Goal: Task Accomplishment & Management: Manage account settings

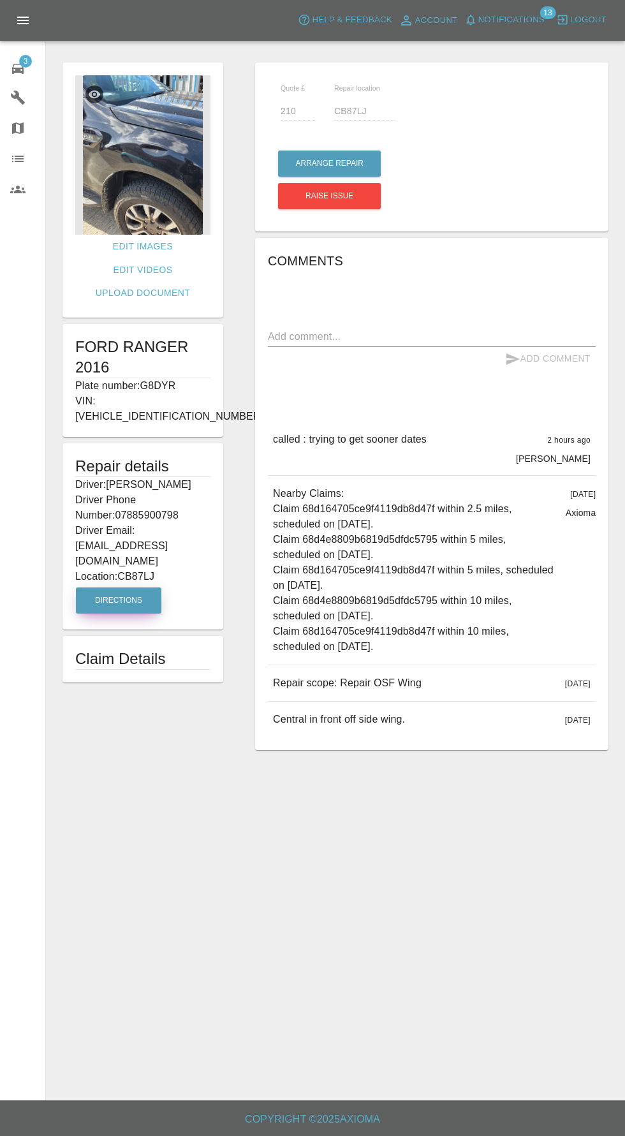
click at [135, 587] on button "Directions" at bounding box center [118, 600] width 85 height 26
click at [43, 71] on div "3" at bounding box center [28, 67] width 36 height 18
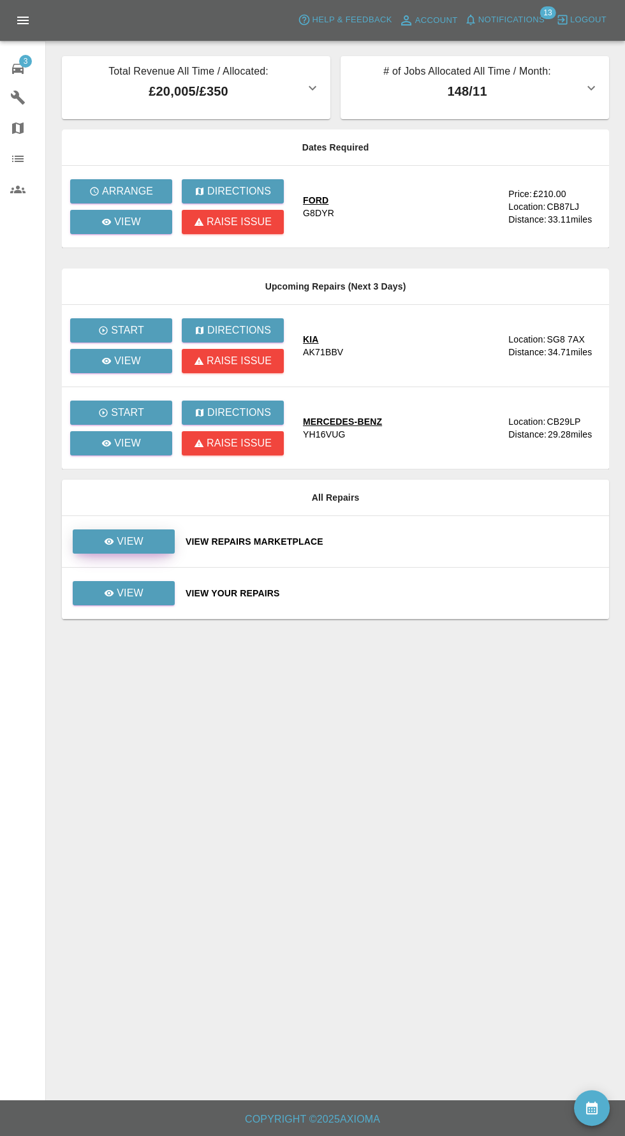
click at [138, 536] on p "View" at bounding box center [130, 541] width 27 height 15
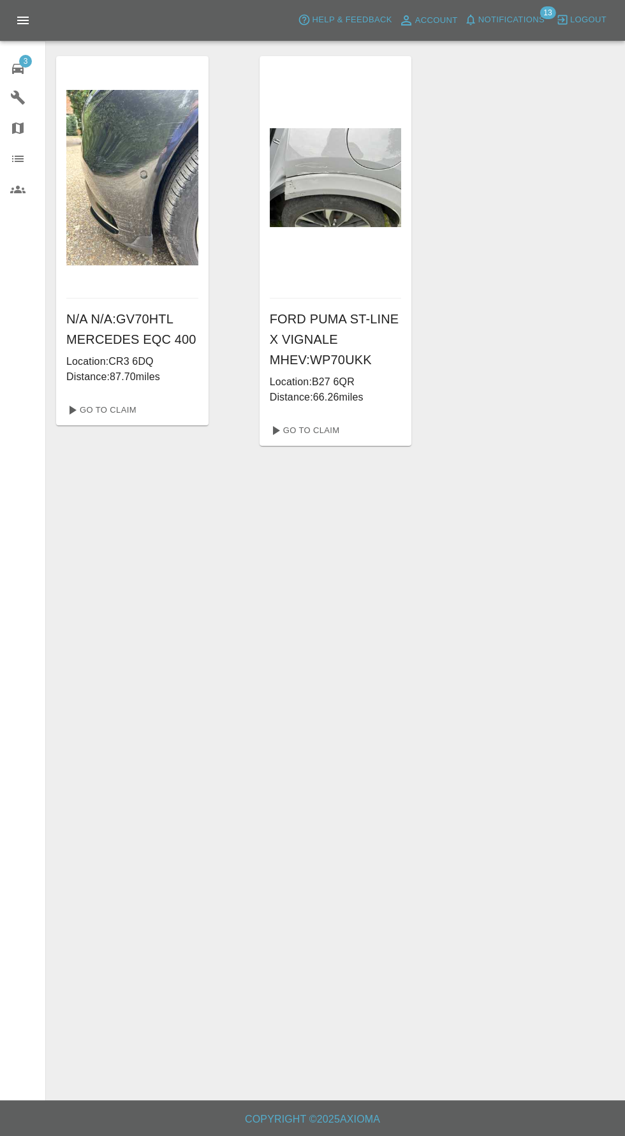
click at [25, 60] on span "3" at bounding box center [25, 61] width 13 height 13
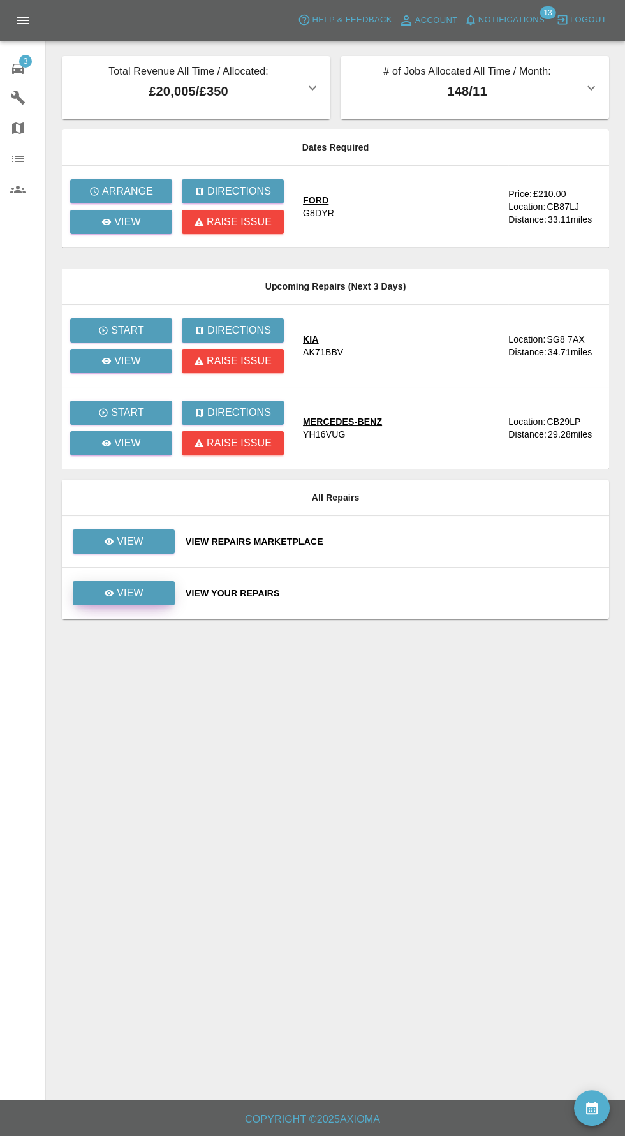
click at [140, 601] on link "View" at bounding box center [124, 593] width 102 height 24
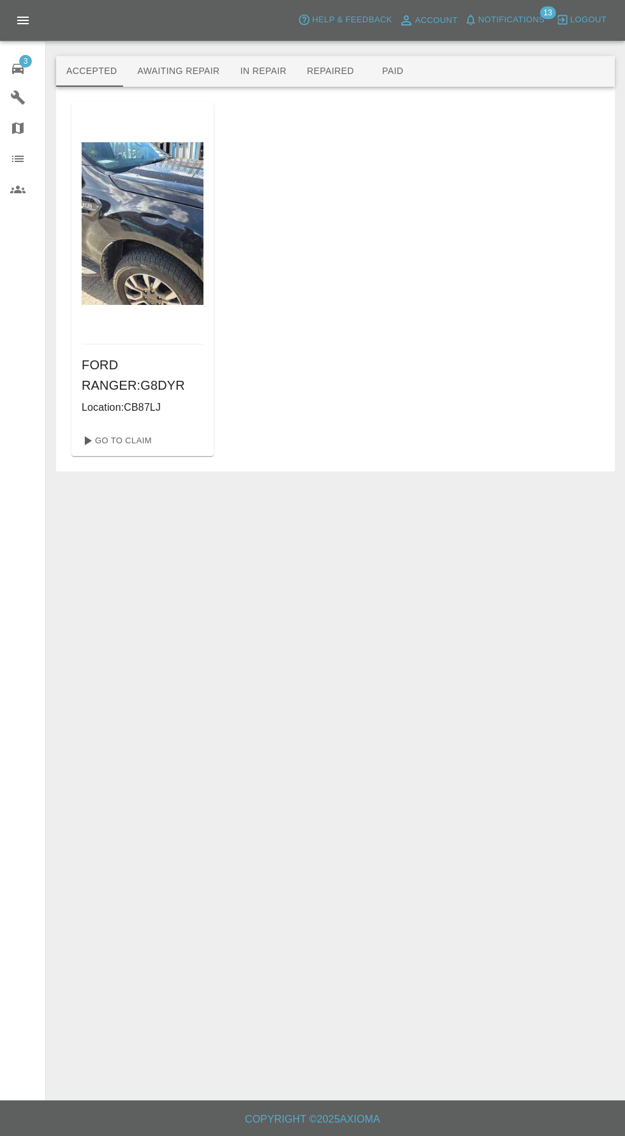
click at [188, 71] on button "Awaiting Repair" at bounding box center [178, 71] width 103 height 31
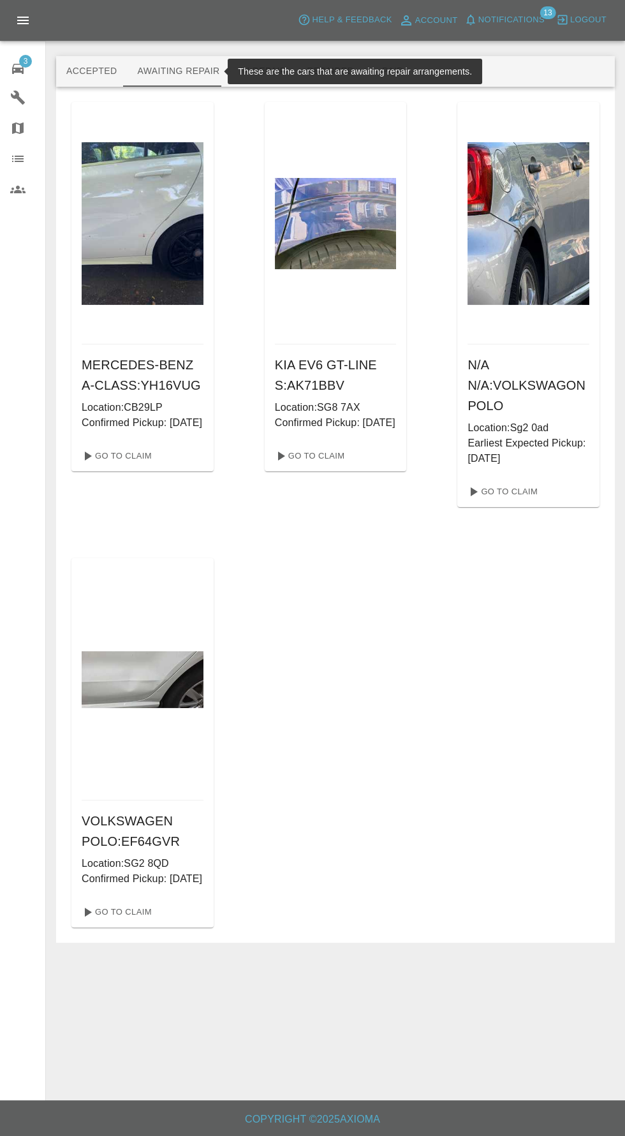
click at [41, 75] on div "3" at bounding box center [28, 67] width 36 height 18
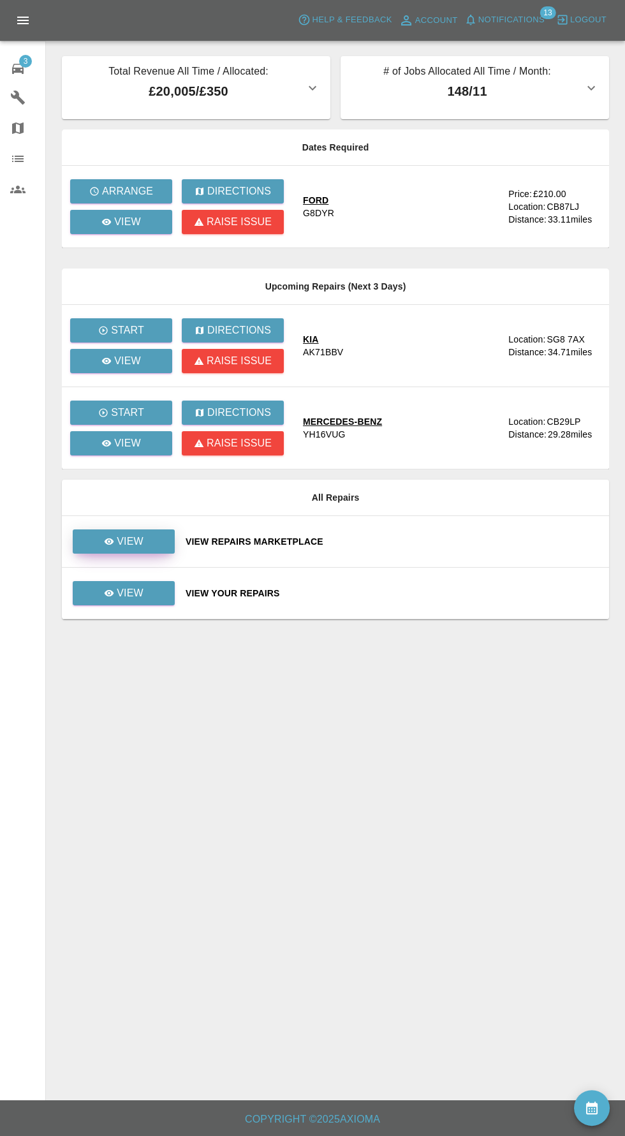
click at [135, 545] on p "View" at bounding box center [130, 541] width 27 height 15
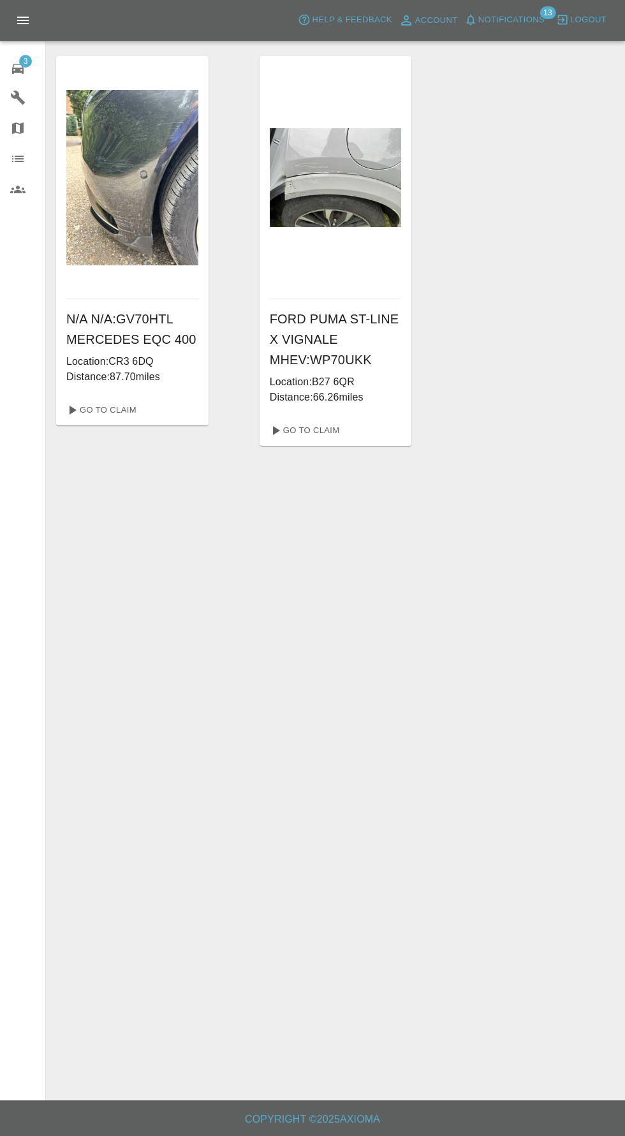
click at [26, 60] on span "3" at bounding box center [25, 61] width 13 height 13
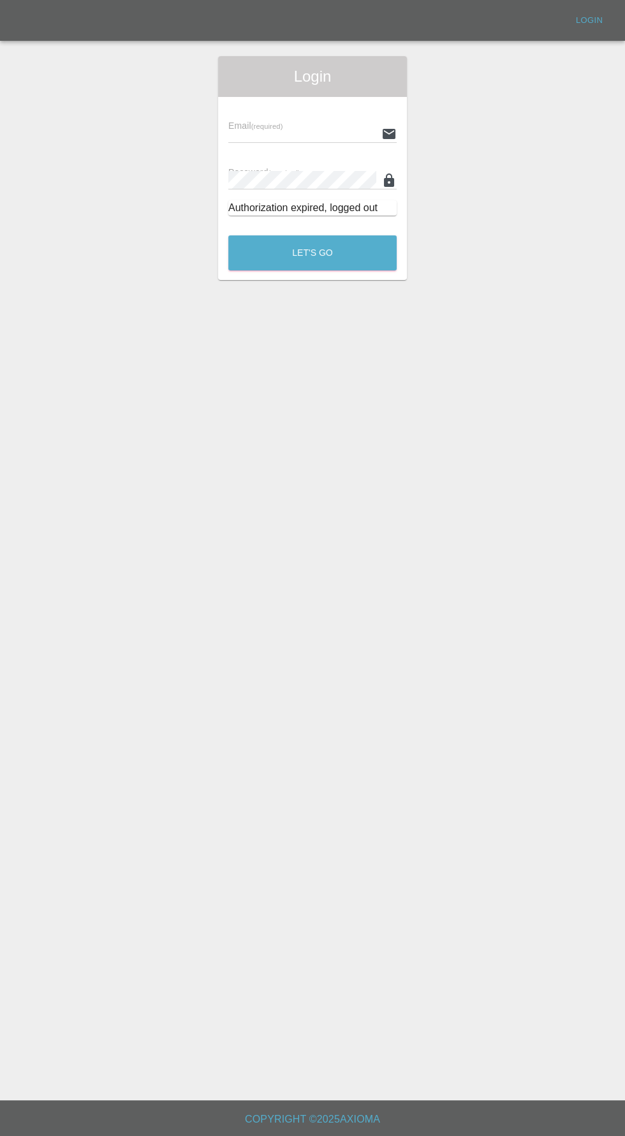
click at [291, 133] on input "text" at bounding box center [302, 133] width 148 height 18
type input "[EMAIL_ADDRESS][DOMAIN_NAME]"
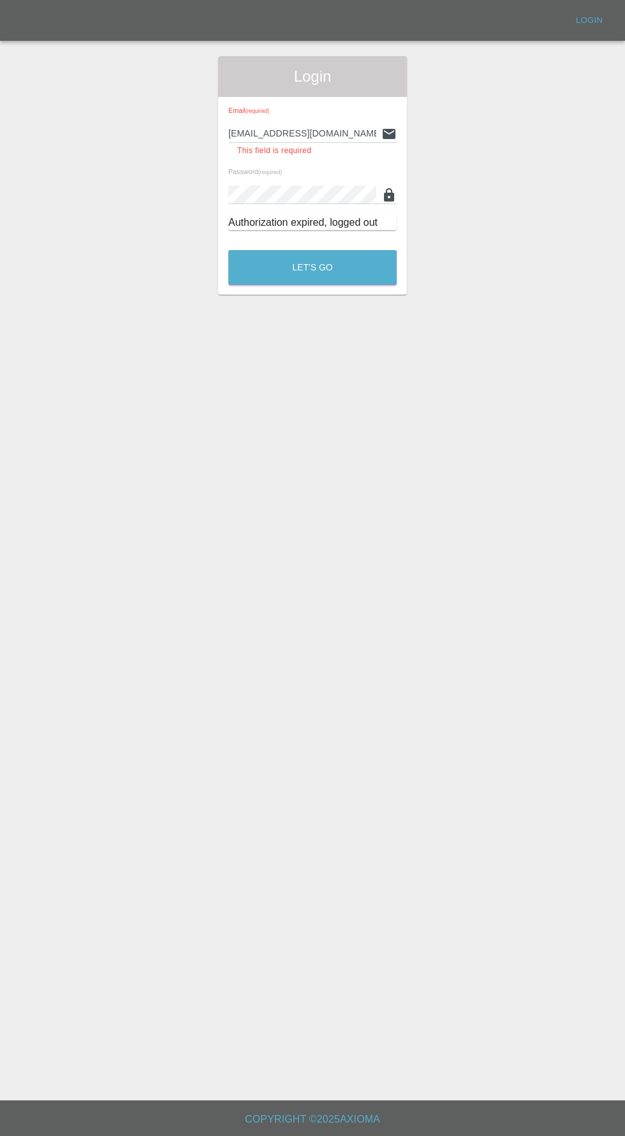
click at [228, 250] on button "Let's Go" at bounding box center [312, 267] width 168 height 35
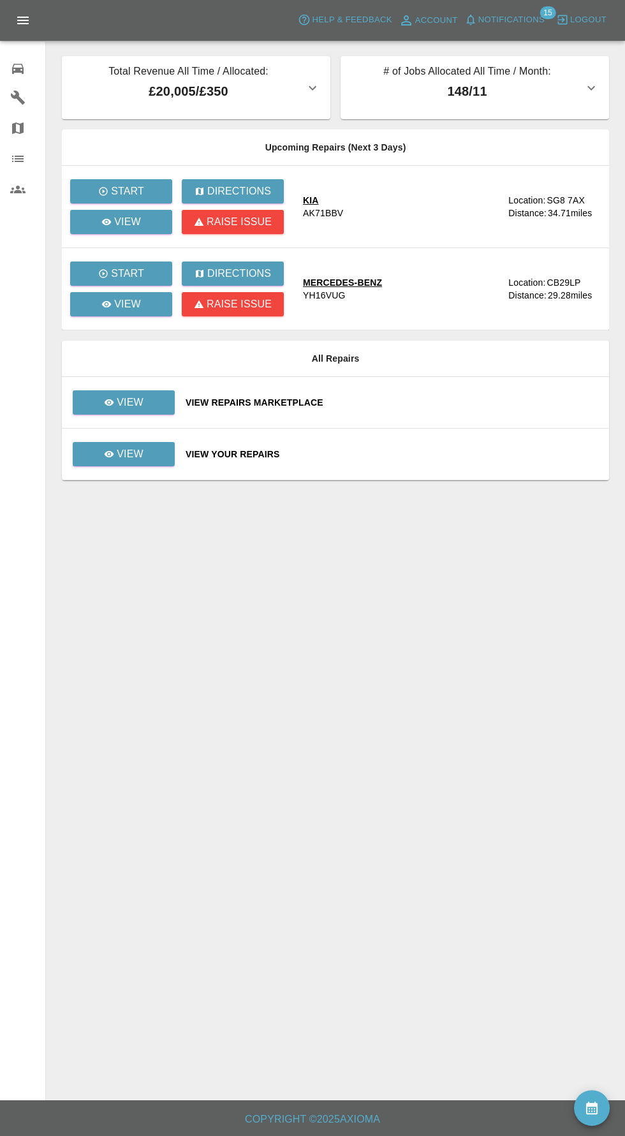
click at [524, 27] on span "Notifications" at bounding box center [511, 20] width 66 height 15
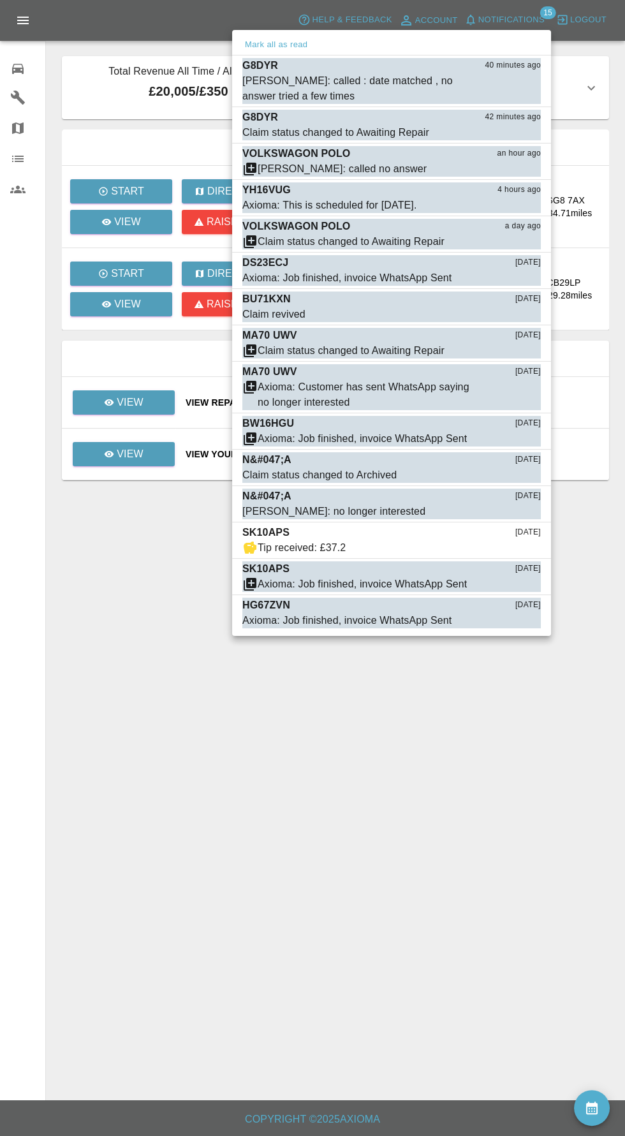
click at [29, 73] on div at bounding box center [312, 568] width 625 height 1136
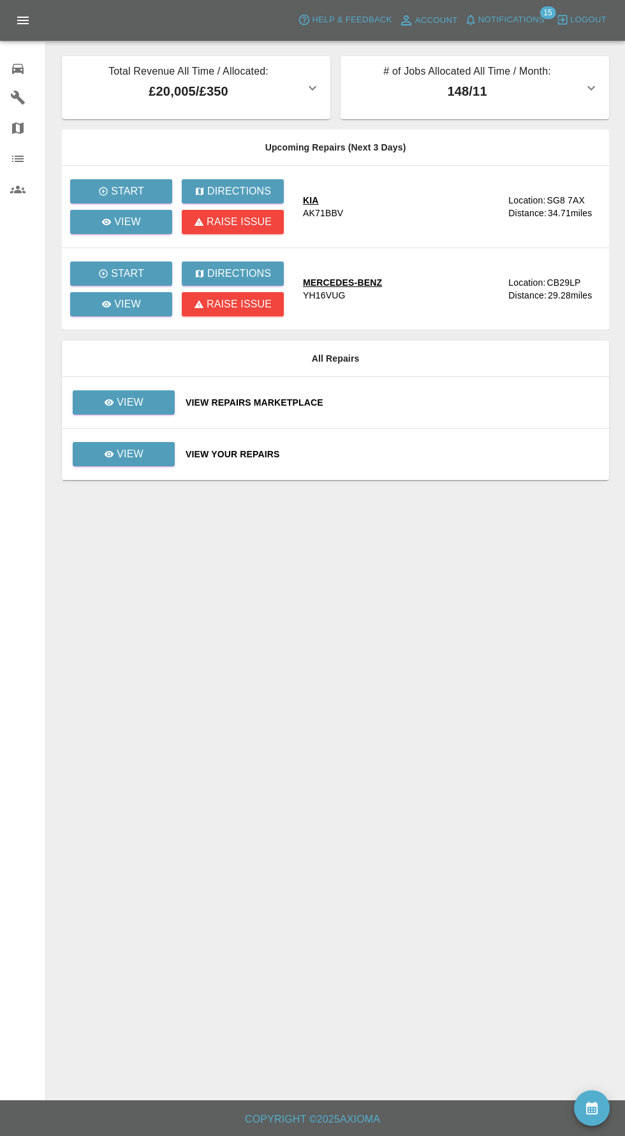
click at [29, 75] on div "0" at bounding box center [28, 67] width 36 height 18
click at [148, 406] on link "View" at bounding box center [124, 402] width 102 height 24
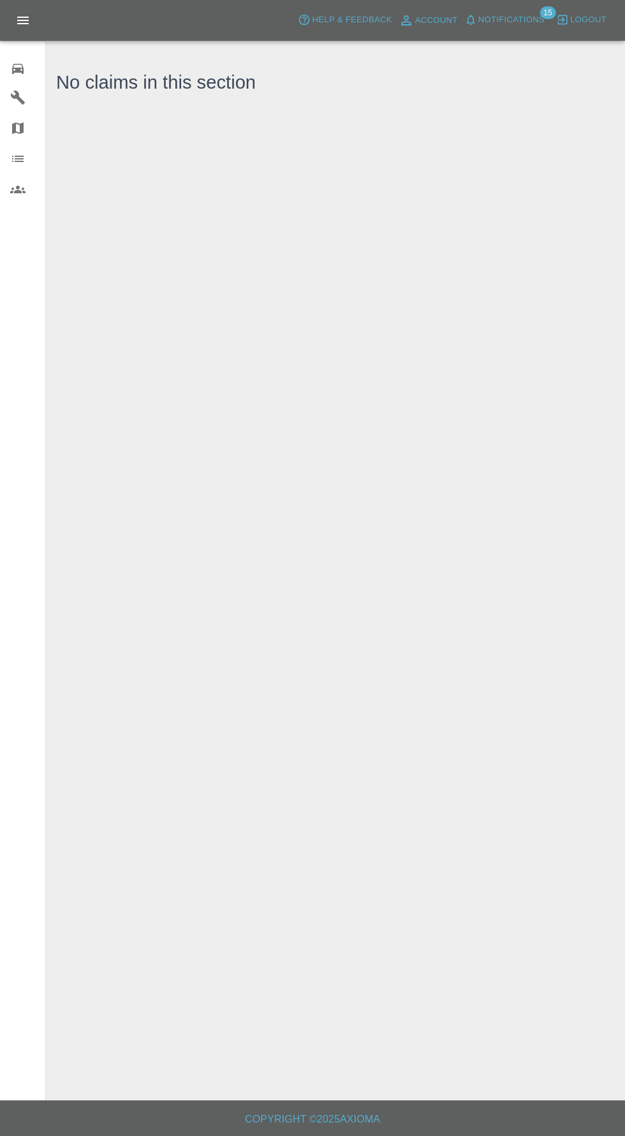
click at [32, 96] on div at bounding box center [28, 97] width 36 height 15
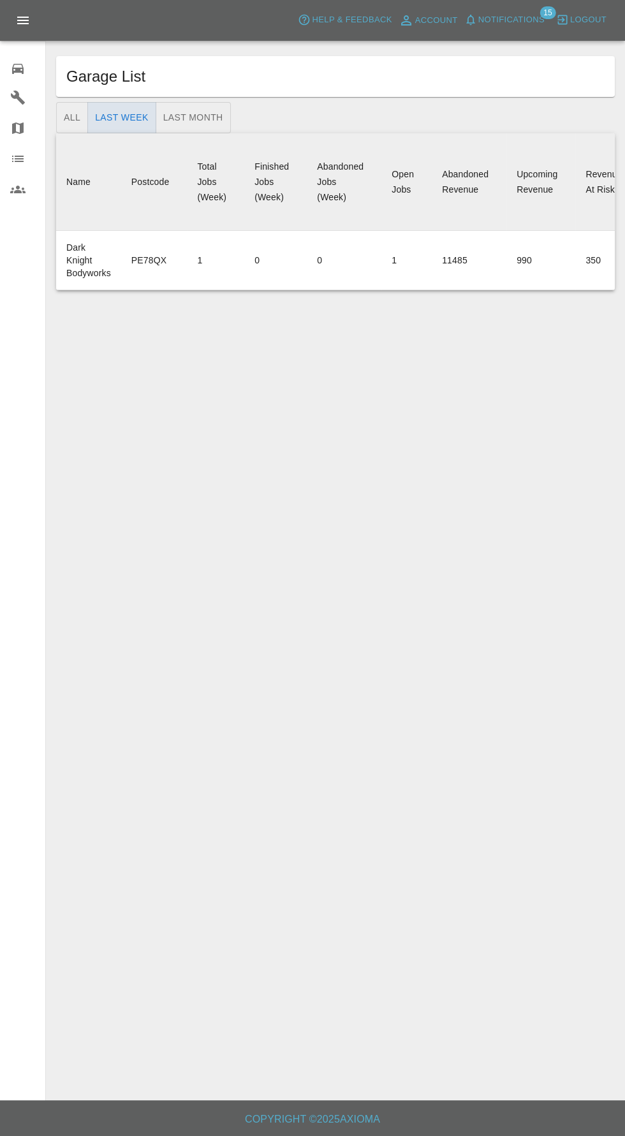
click at [34, 73] on div "0" at bounding box center [28, 67] width 36 height 18
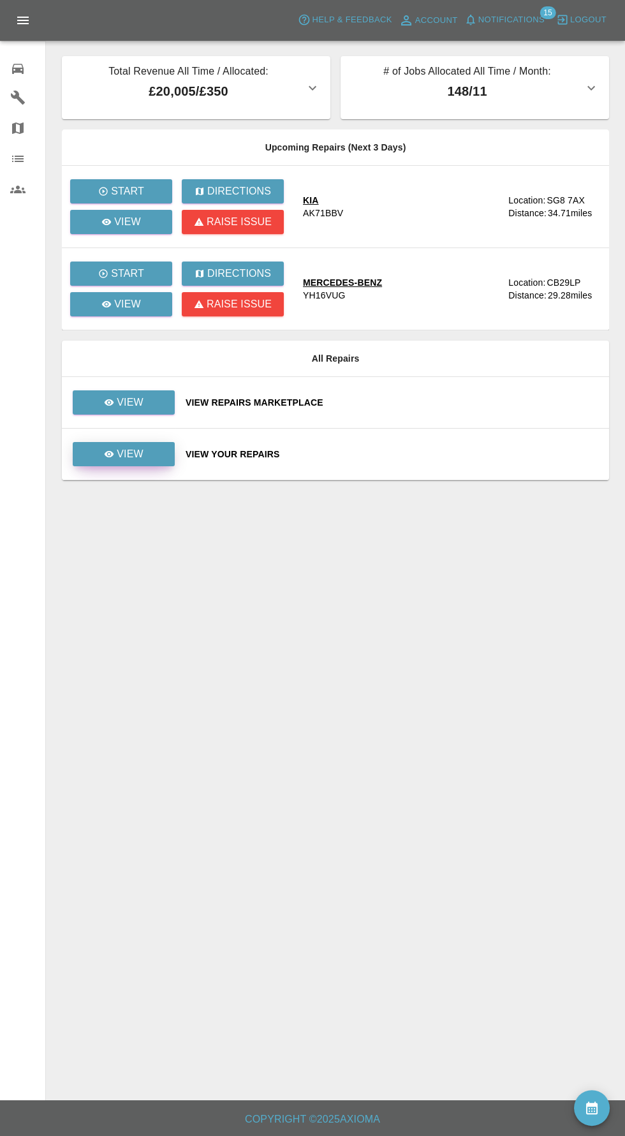
click at [140, 455] on p "View" at bounding box center [130, 453] width 27 height 15
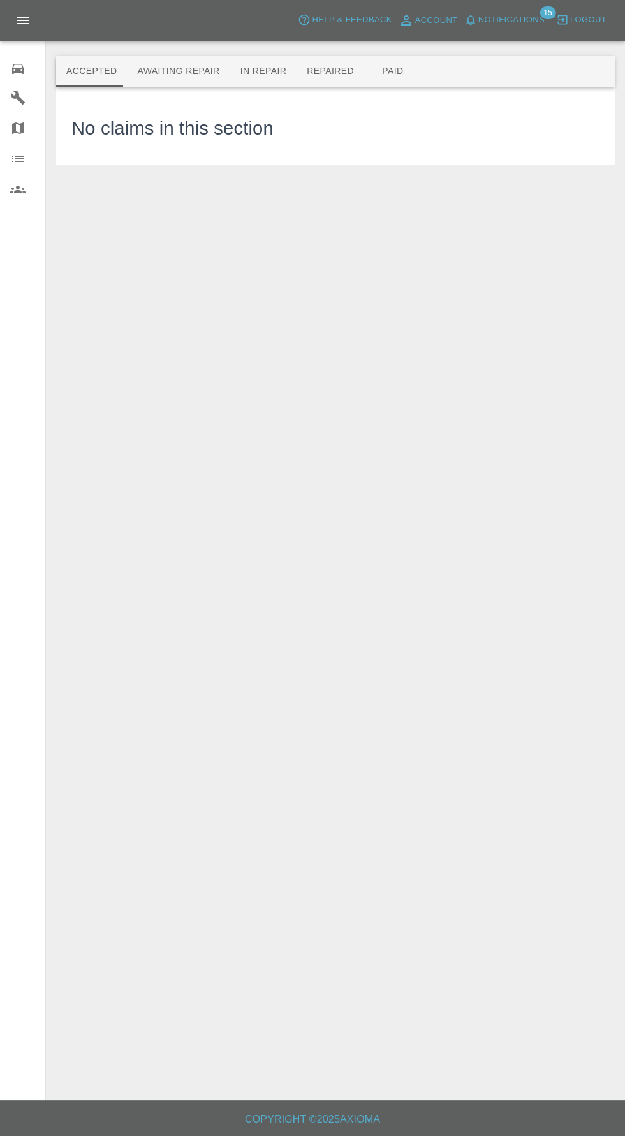
click at [149, 71] on button "Awaiting Repair" at bounding box center [178, 71] width 103 height 31
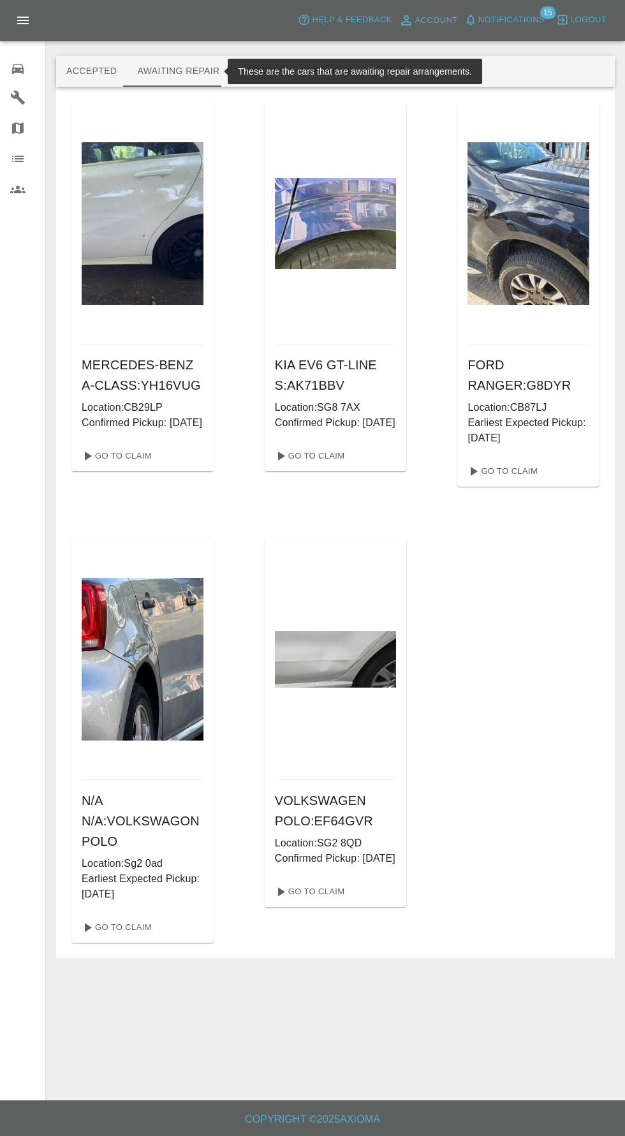
click at [540, 23] on span "Notifications" at bounding box center [511, 20] width 66 height 15
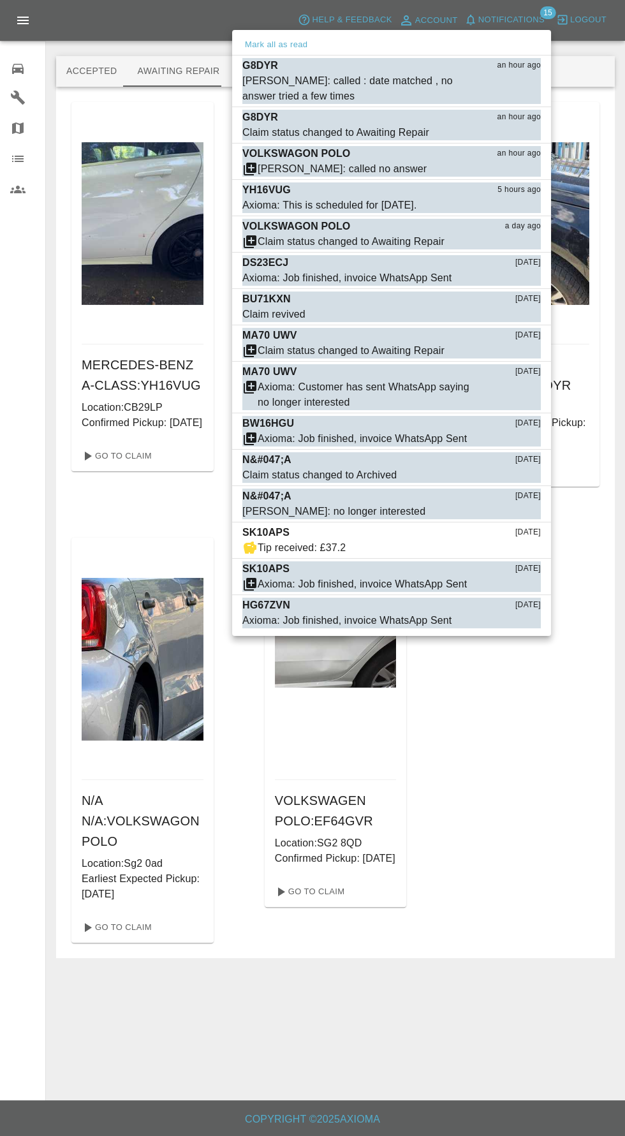
click at [20, 72] on div at bounding box center [312, 568] width 625 height 1136
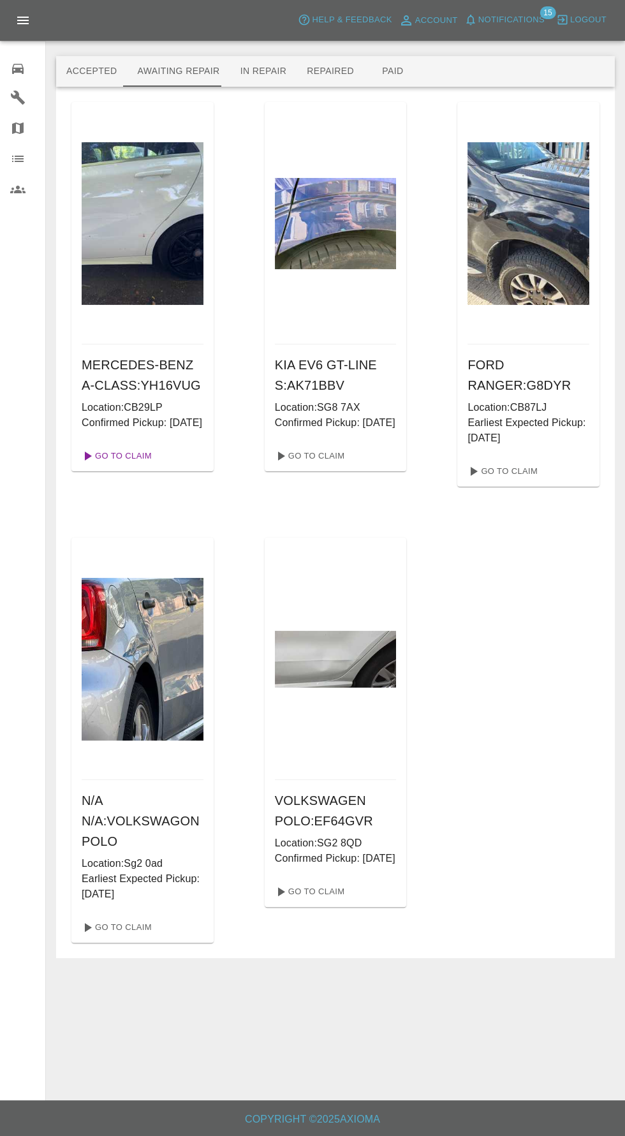
click at [110, 466] on link "Go To Claim" at bounding box center [116, 456] width 78 height 20
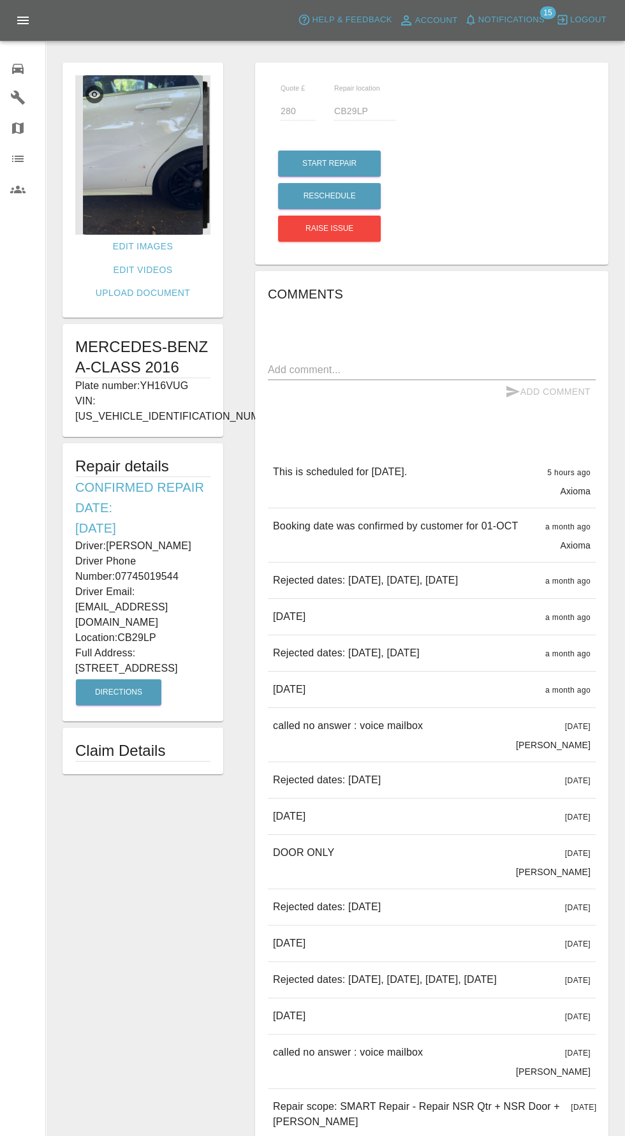
click at [117, 168] on img at bounding box center [142, 154] width 135 height 159
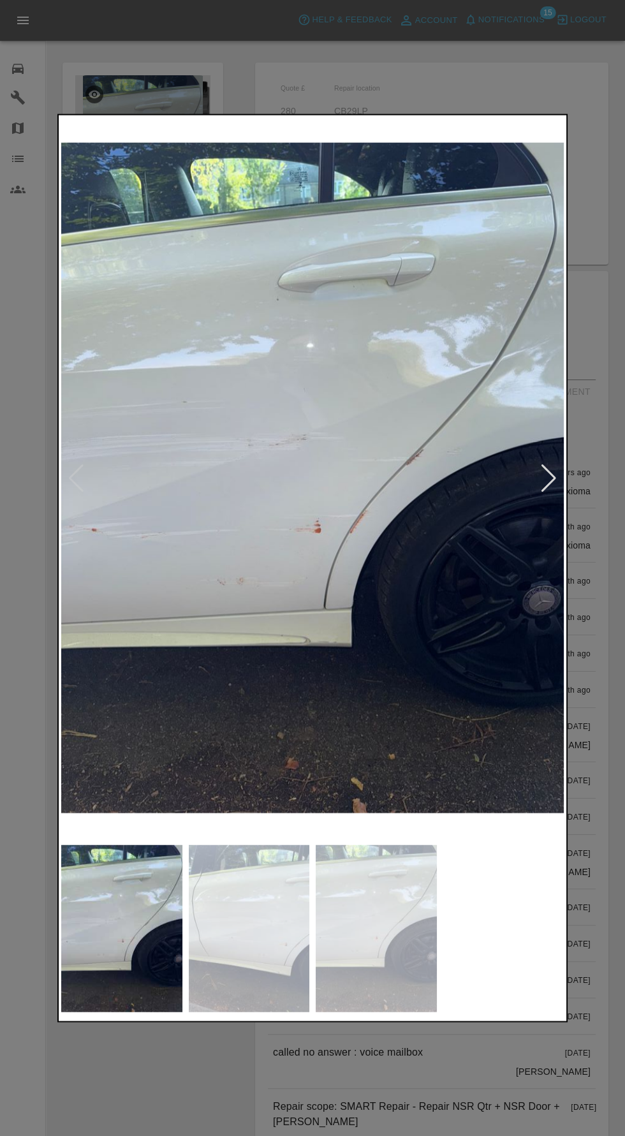
click at [275, 958] on img at bounding box center [249, 928] width 121 height 168
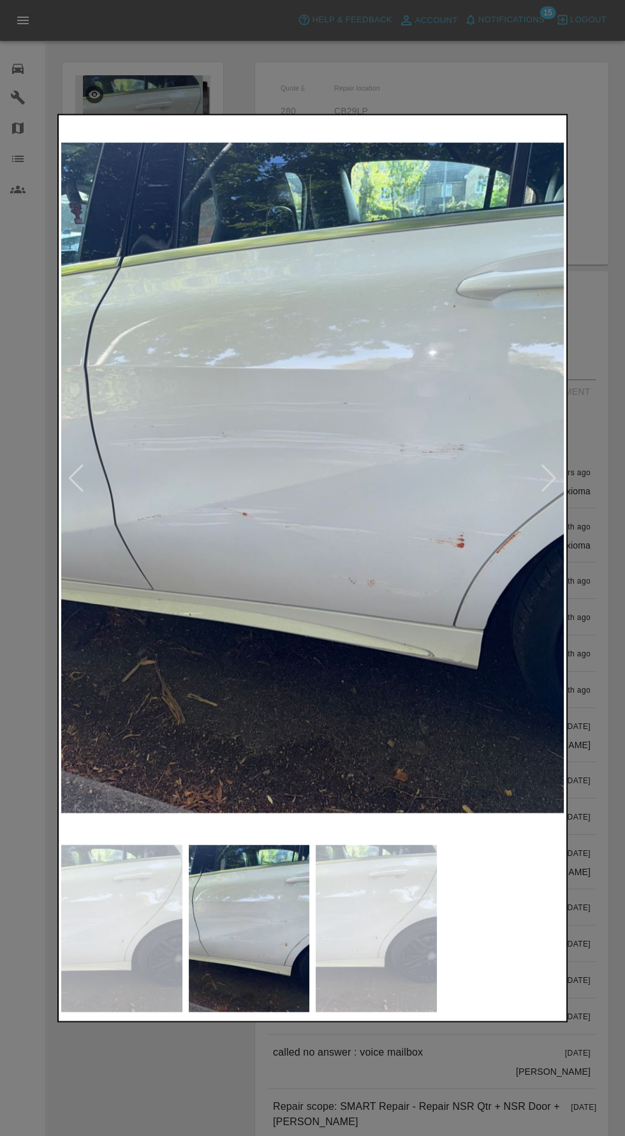
click at [390, 939] on img at bounding box center [376, 928] width 121 height 168
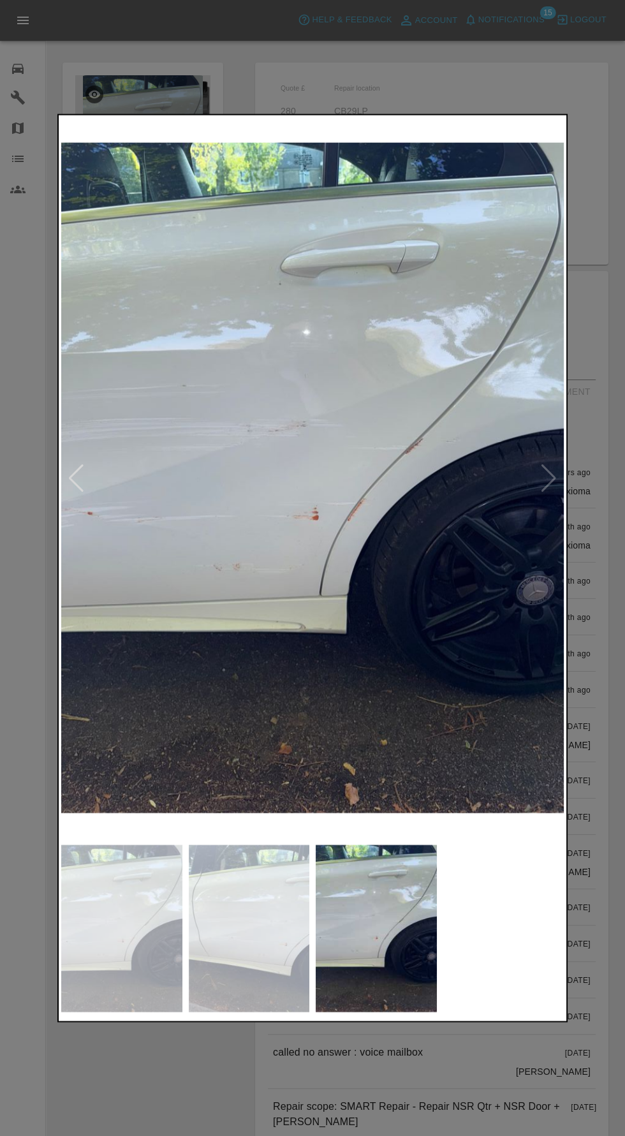
click at [123, 978] on img at bounding box center [121, 928] width 121 height 168
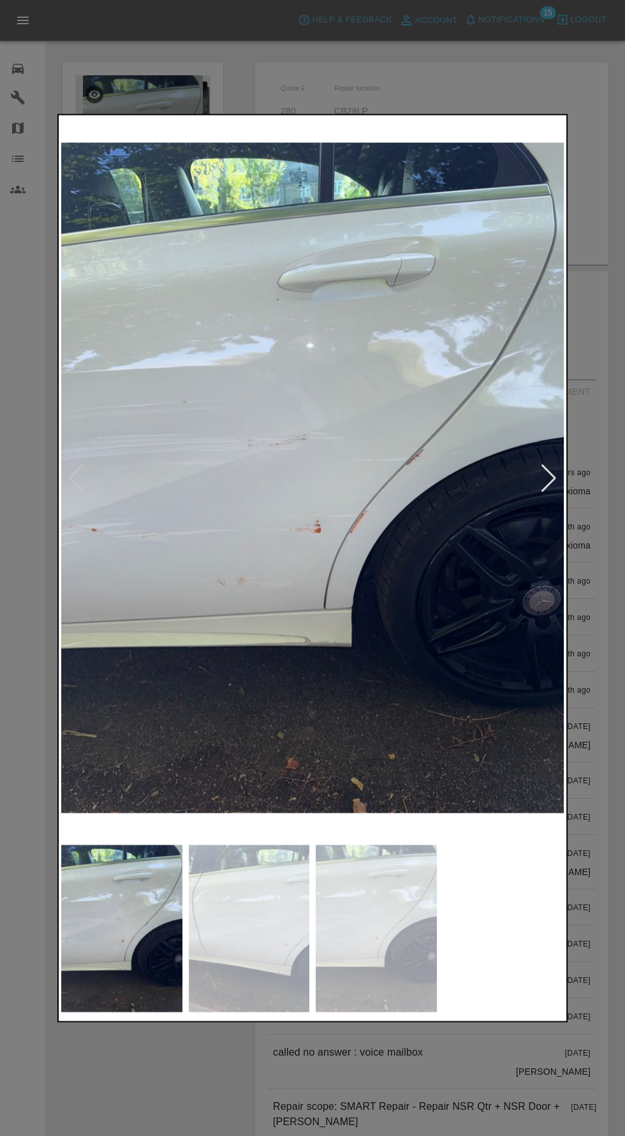
click at [404, 1074] on div at bounding box center [312, 568] width 625 height 1136
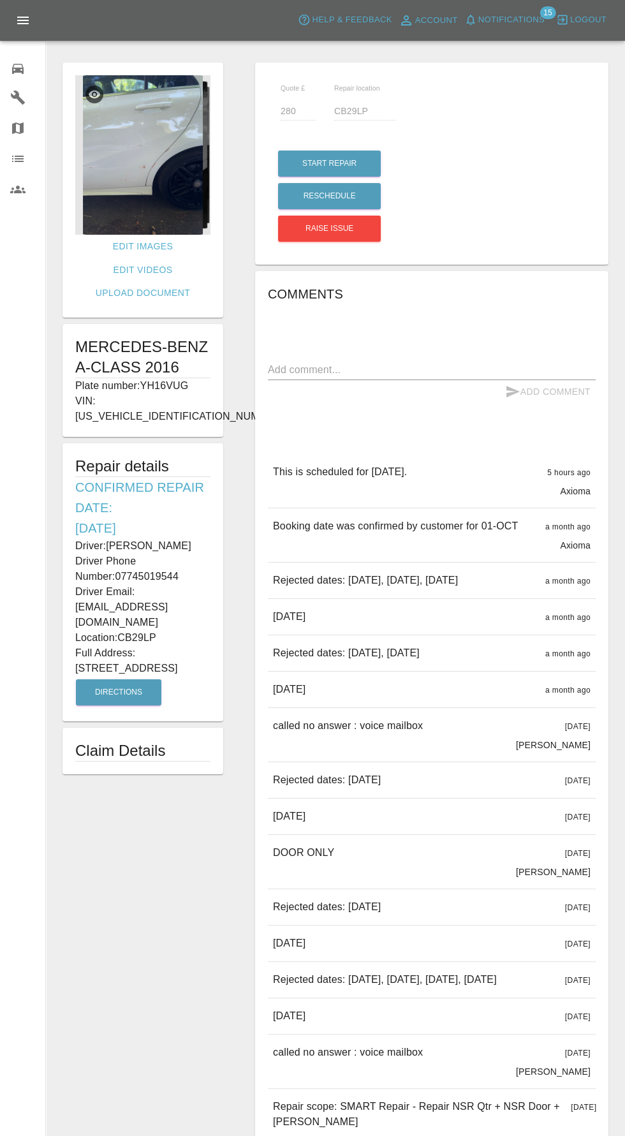
click at [152, 201] on img at bounding box center [142, 154] width 135 height 159
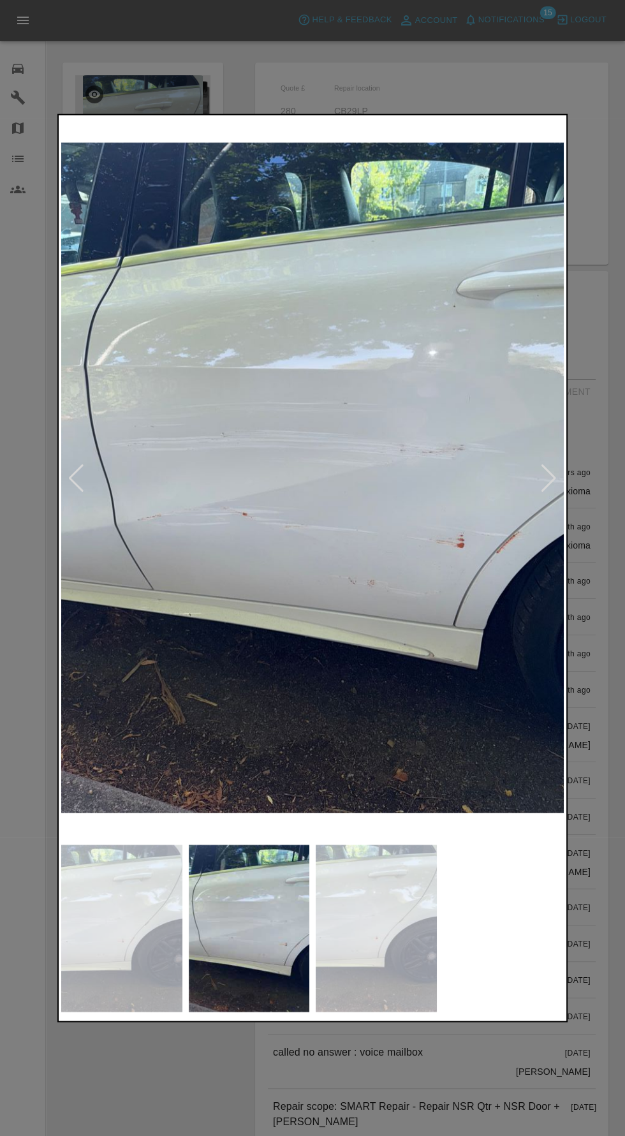
click at [515, 527] on img at bounding box center [312, 477] width 503 height 721
click at [552, 484] on div at bounding box center [548, 478] width 17 height 28
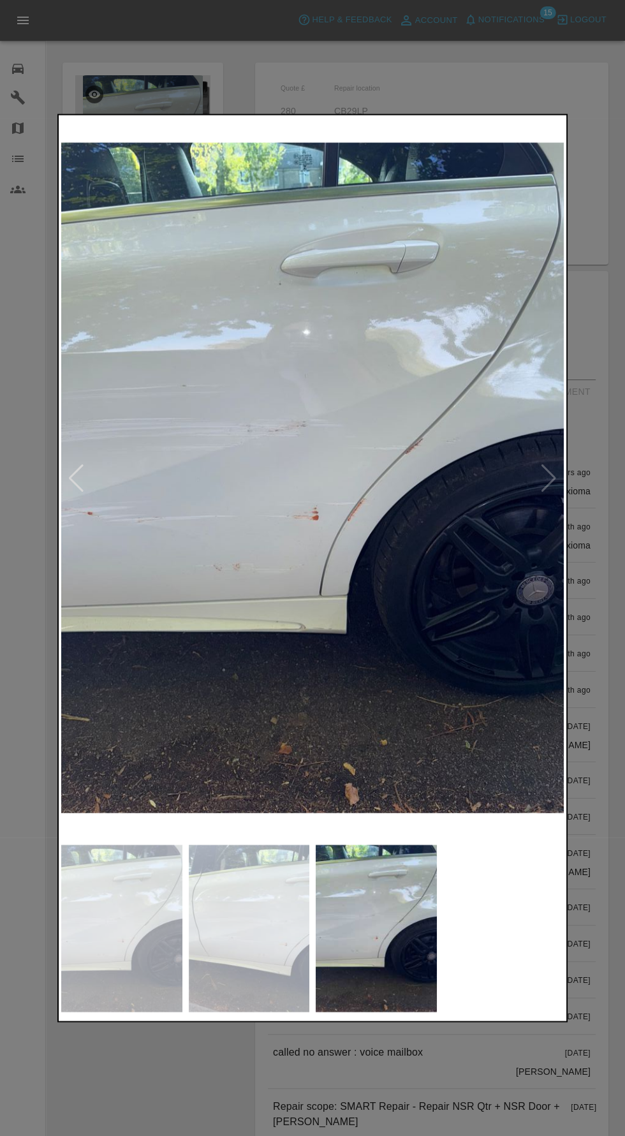
click at [524, 513] on img at bounding box center [312, 477] width 503 height 721
click at [548, 506] on img at bounding box center [312, 477] width 503 height 721
click at [551, 497] on img at bounding box center [312, 477] width 503 height 721
click at [554, 490] on img at bounding box center [312, 477] width 503 height 721
click at [288, 920] on img at bounding box center [249, 928] width 121 height 168
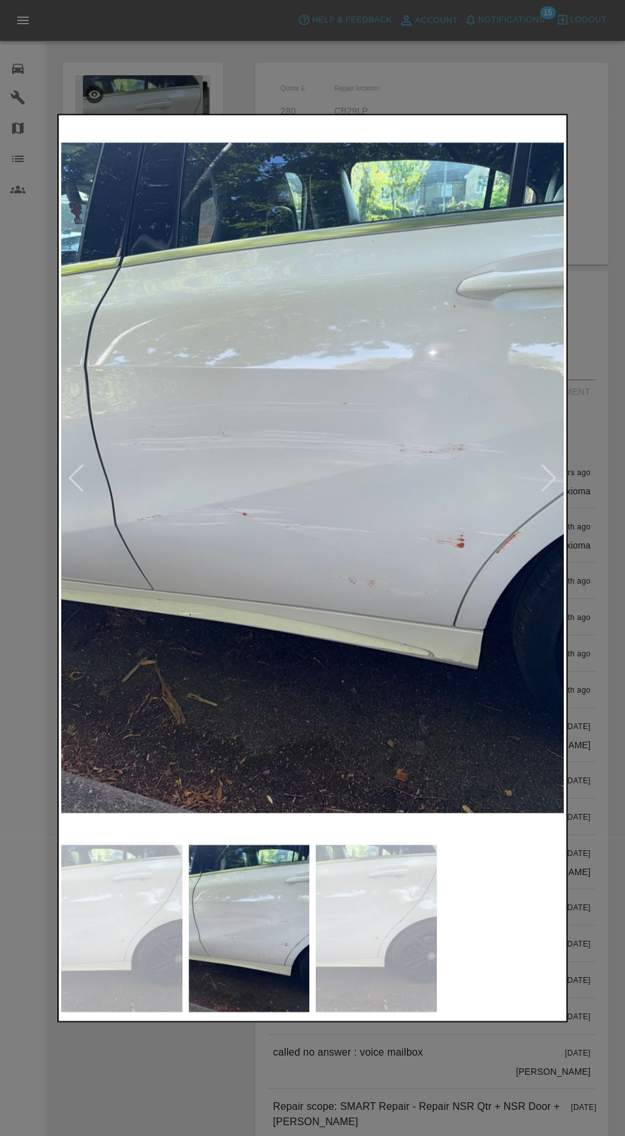
click at [283, 934] on img at bounding box center [249, 928] width 121 height 168
click at [169, 968] on img at bounding box center [121, 928] width 121 height 168
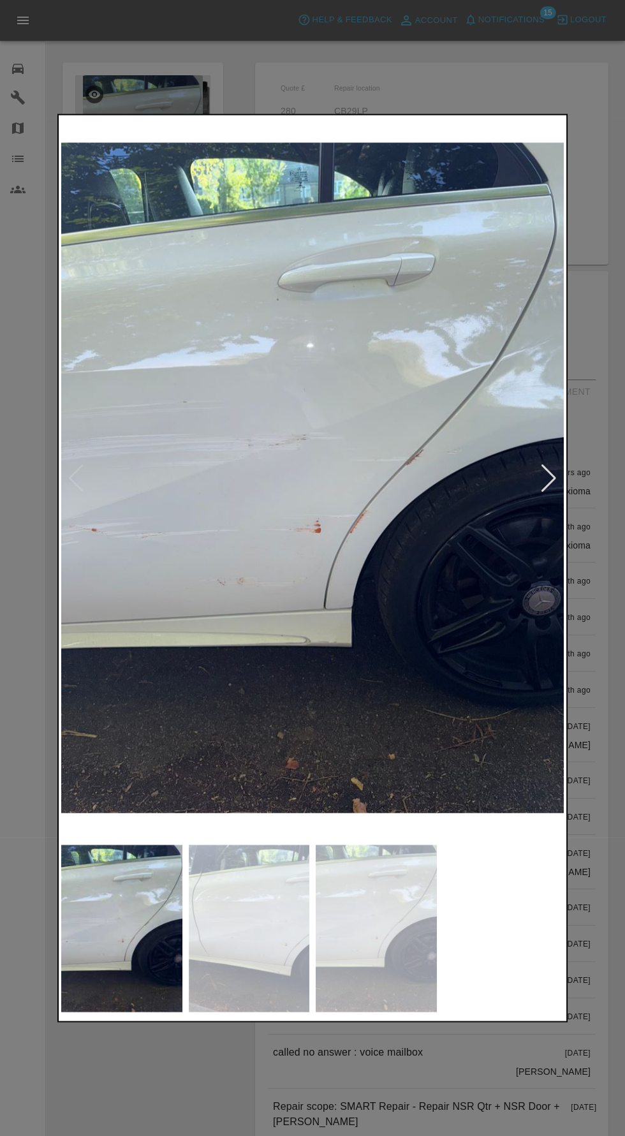
click at [422, 1087] on div at bounding box center [312, 568] width 625 height 1136
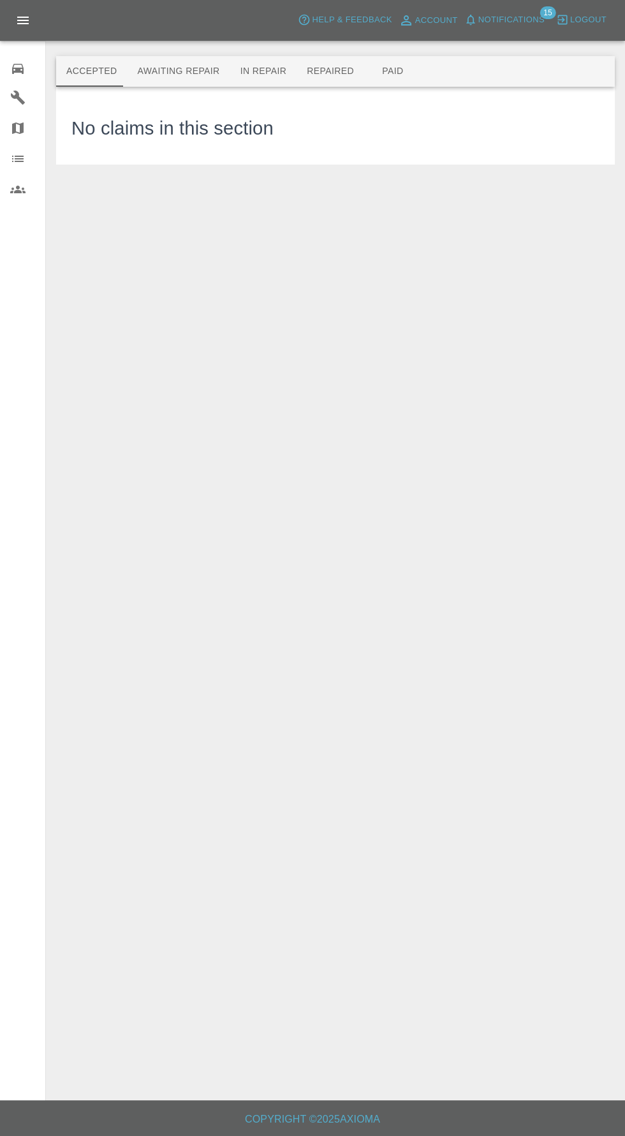
click at [521, 20] on span "Notifications" at bounding box center [511, 20] width 66 height 15
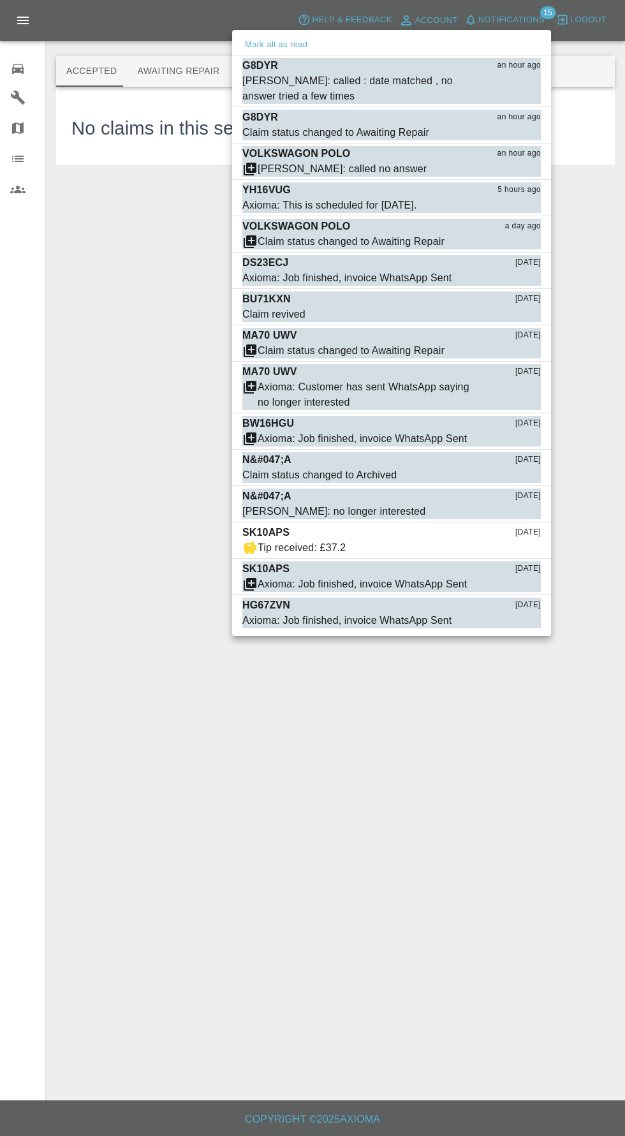
click at [520, 19] on div at bounding box center [312, 568] width 625 height 1136
